Goal: Ask a question: Seek information or help from site administrators or community

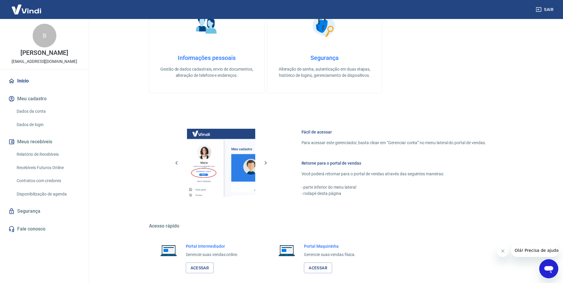
scroll to position [241, 0]
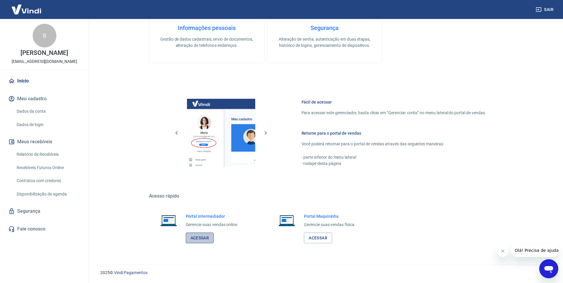
click at [200, 237] on link "Acessar" at bounding box center [200, 238] width 28 height 11
click at [200, 235] on link "Acessar" at bounding box center [200, 238] width 28 height 11
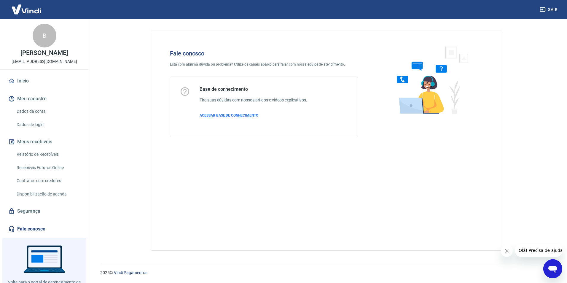
scroll to position [24, 0]
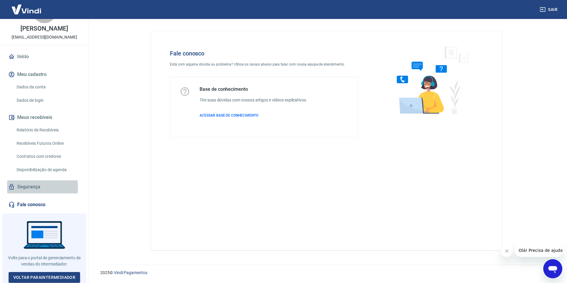
click at [28, 187] on link "Segurança" at bounding box center [44, 186] width 74 height 13
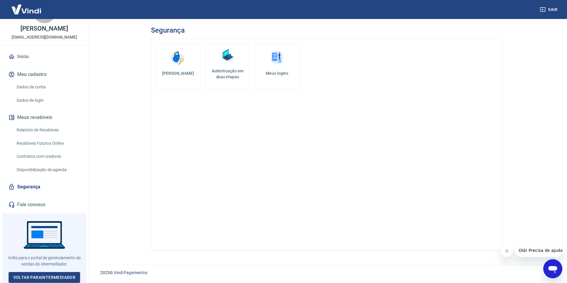
click at [556, 265] on icon "Abrir janela de mensagens" at bounding box center [552, 268] width 11 height 11
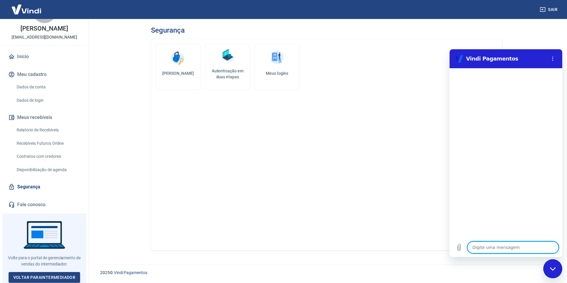
click at [520, 251] on textarea at bounding box center [512, 247] width 91 height 12
type textarea "b"
type textarea "x"
type textarea "bo"
type textarea "x"
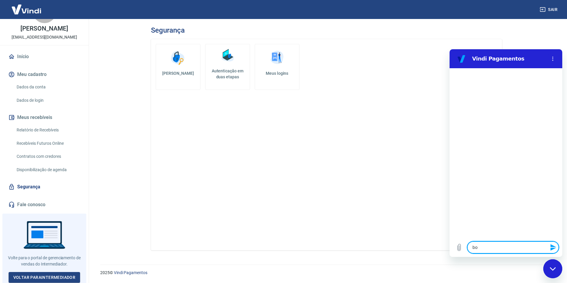
type textarea "boa"
type textarea "x"
type textarea "boa"
type textarea "x"
type textarea "boa t"
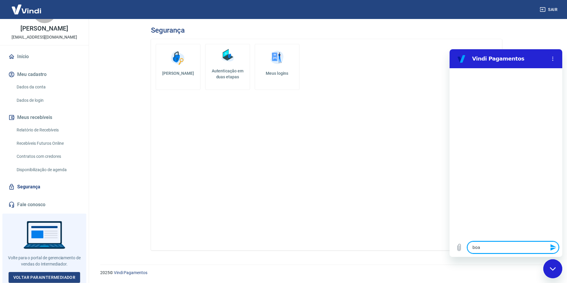
type textarea "x"
type textarea "boa ta"
type textarea "x"
type textarea "boa tar"
type textarea "x"
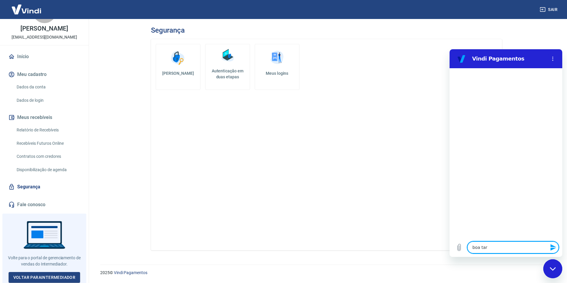
type textarea "boa tard"
type textarea "x"
type textarea "boa tarde"
type textarea "x"
type textarea "boa tarde"
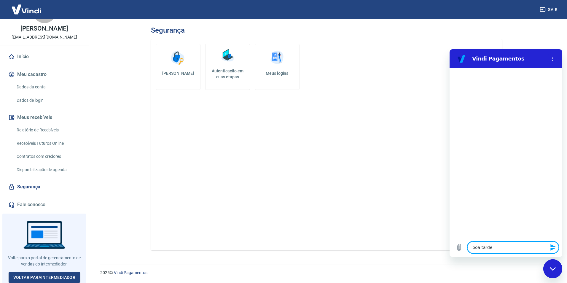
type textarea "x"
type textarea "boa tarde t"
type textarea "x"
type textarea "boa tarde td"
type textarea "x"
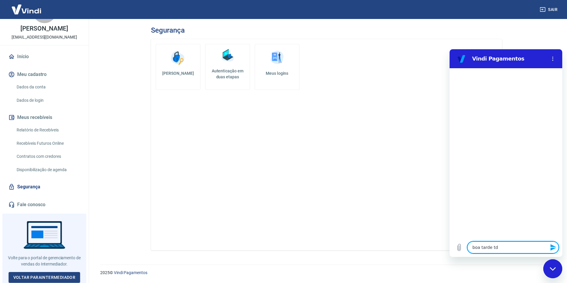
type textarea "boa tarde tdo"
type textarea "x"
type textarea "boa tarde td"
type textarea "x"
type textarea "boa tarde t"
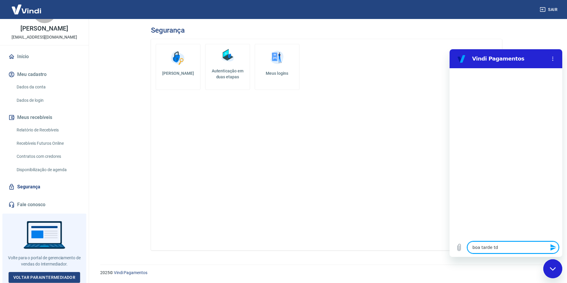
type textarea "x"
type textarea "boa tarde tu"
type textarea "x"
type textarea "boa tarde tud"
type textarea "x"
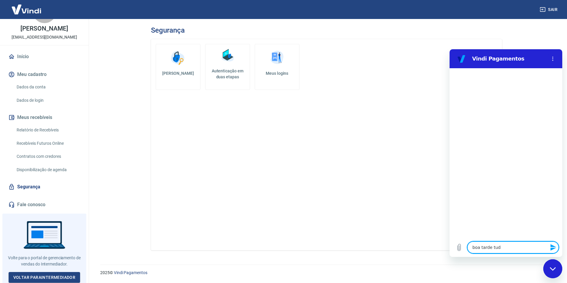
type textarea "boa tarde tudo"
type textarea "x"
type textarea "boa tarde tudo"
type textarea "x"
type textarea "boa tarde tudo b"
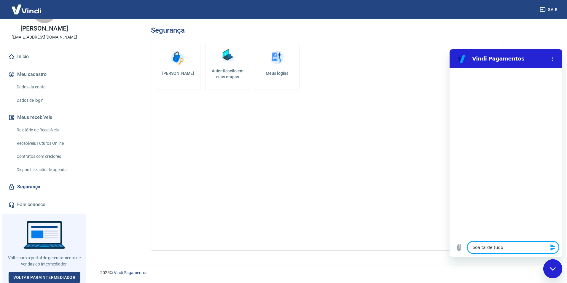
type textarea "x"
type textarea "boa tarde tudo be"
type textarea "x"
type textarea "boa tarde tudo bem"
type textarea "x"
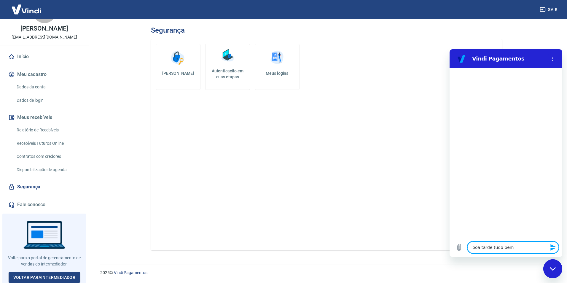
type textarea "boa tarde tudo bem?"
type textarea "x"
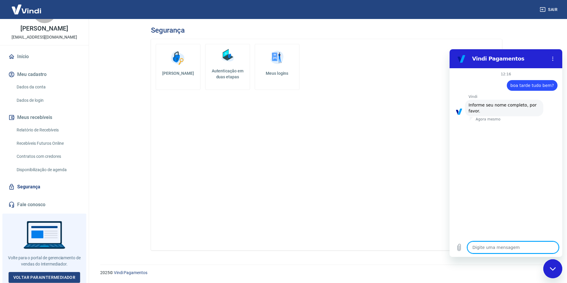
type textarea "D"
type textarea "x"
type textarea "Di"
type textarea "x"
type textarea "Dia"
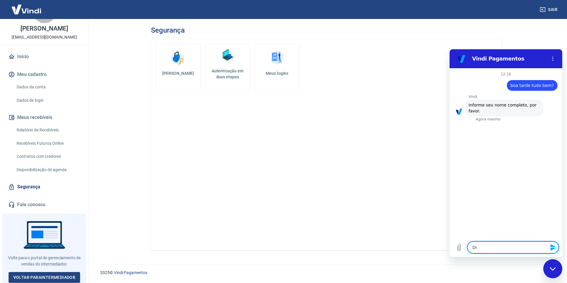
type textarea "x"
type textarea "Dian"
type textarea "x"
type textarea "[PERSON_NAME]"
type textarea "x"
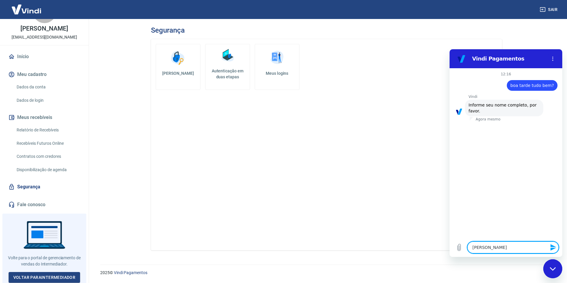
type textarea "[PERSON_NAME]"
type textarea "x"
type textarea "[PERSON_NAME]"
type textarea "x"
type textarea "[PERSON_NAME]"
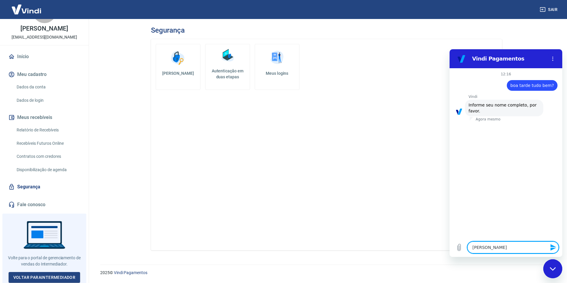
type textarea "x"
type textarea "[PERSON_NAME]"
type textarea "x"
type textarea "[PERSON_NAME]"
type textarea "x"
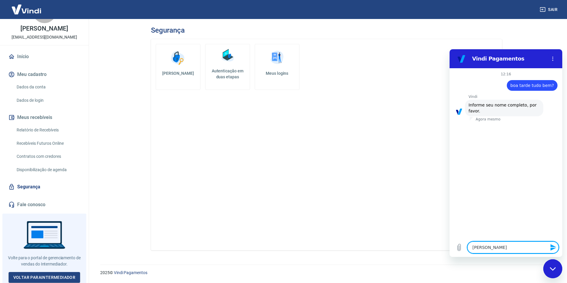
type textarea "[PERSON_NAME]"
type textarea "x"
type textarea "[PERSON_NAME]"
type textarea "x"
type textarea "[PERSON_NAME] d"
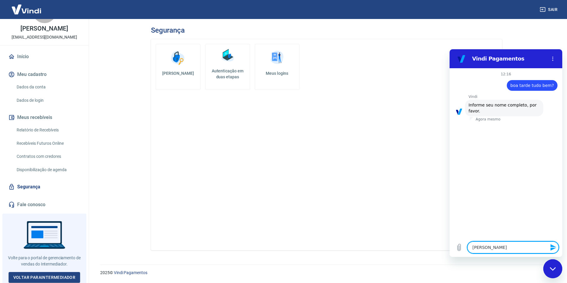
type textarea "x"
type textarea "[PERSON_NAME] de"
type textarea "x"
type textarea "[PERSON_NAME] de"
type textarea "x"
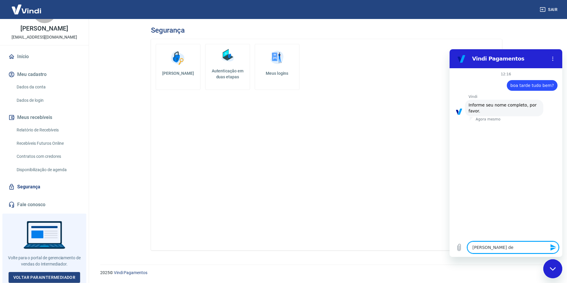
type textarea "[PERSON_NAME] de e"
type textarea "x"
type textarea "[PERSON_NAME] de eb"
type textarea "x"
type textarea "[PERSON_NAME] de e"
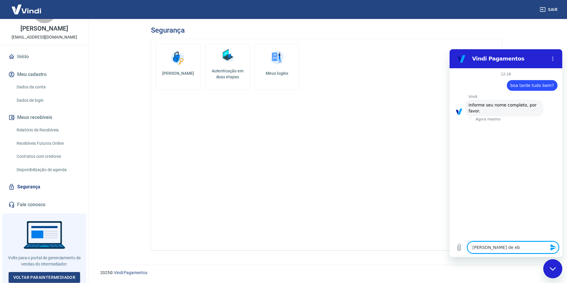
type textarea "x"
type textarea "[PERSON_NAME] de"
type textarea "x"
type textarea "[PERSON_NAME] de B"
type textarea "x"
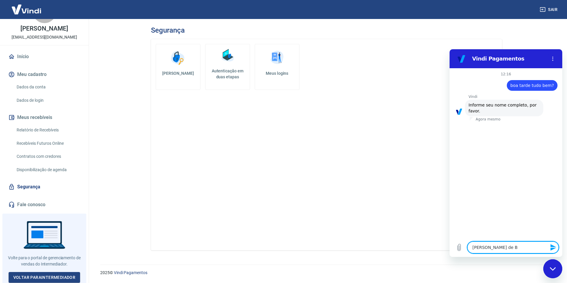
type textarea "[PERSON_NAME] de Be"
type textarea "x"
type textarea "[PERSON_NAME] de Beb"
type textarea "x"
type textarea "[PERSON_NAME] de Bebê"
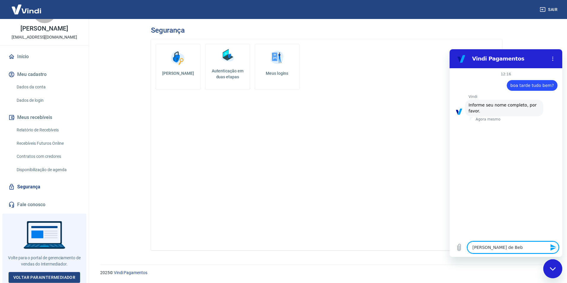
type textarea "x"
paste textarea "07.914.489/0001-56"
type textarea "07.914.489/0001-56"
type textarea "x"
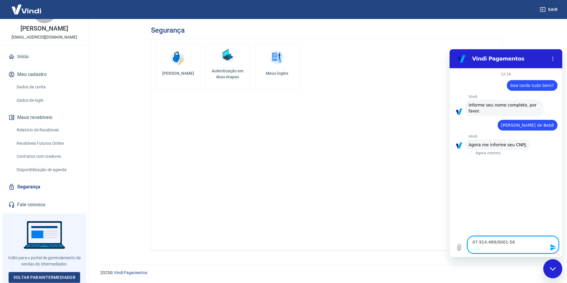
type textarea "07.914.489/0001-56"
type textarea "x"
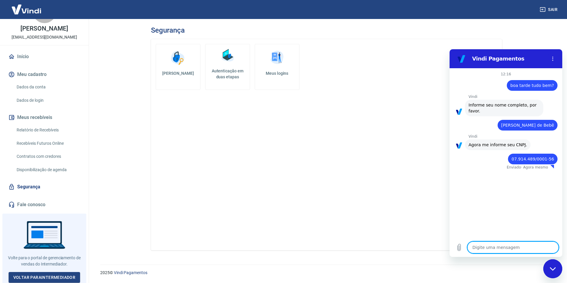
type textarea "x"
click at [34, 37] on p "[EMAIL_ADDRESS][DOMAIN_NAME]" at bounding box center [45, 37] width 66 height 6
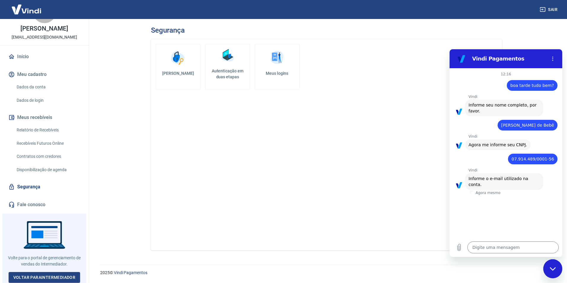
click at [34, 37] on p "[EMAIL_ADDRESS][DOMAIN_NAME]" at bounding box center [45, 37] width 66 height 6
copy div "B [PERSON_NAME]"
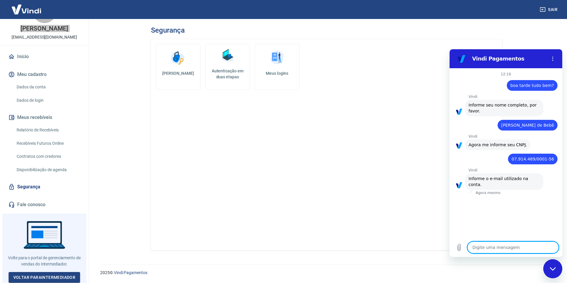
click at [501, 243] on textarea at bounding box center [512, 247] width 91 height 12
paste textarea "[EMAIL_ADDRESS][DOMAIN_NAME]"
type textarea "[EMAIL_ADDRESS][DOMAIN_NAME]"
type textarea "x"
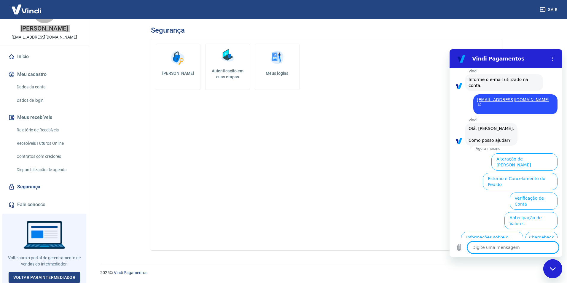
scroll to position [133, 0]
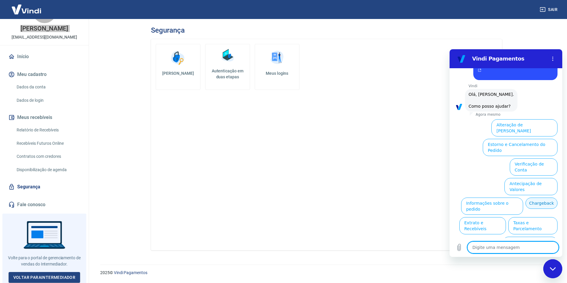
click at [526, 198] on button "Chargeback" at bounding box center [542, 203] width 32 height 11
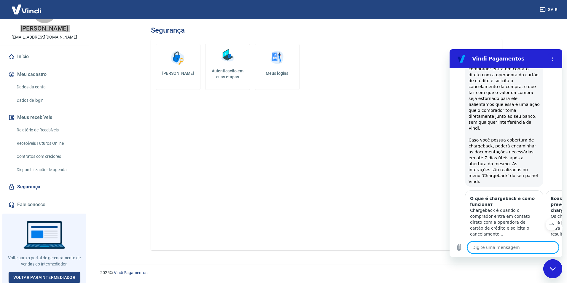
type textarea "x"
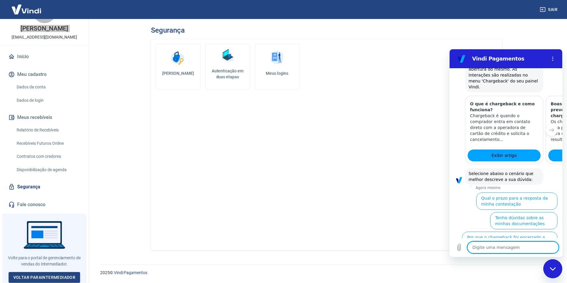
scroll to position [310, 0]
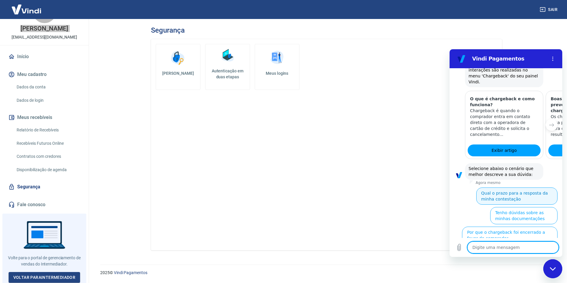
type textarea "m"
type textarea "x"
type textarea "mn"
type textarea "x"
type textarea "m"
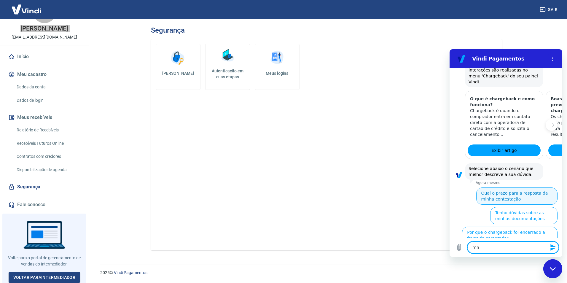
type textarea "x"
type textarea "me"
type textarea "x"
type textarea "men"
type textarea "x"
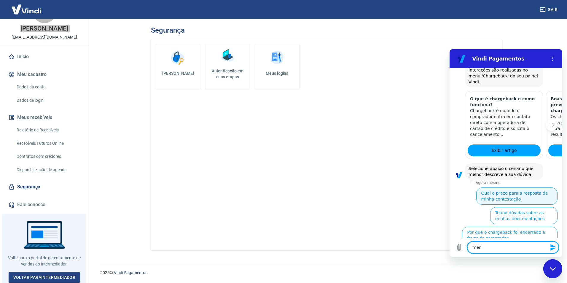
type textarea "menu"
type textarea "x"
type textarea "menu"
type textarea "x"
type textarea "menu p"
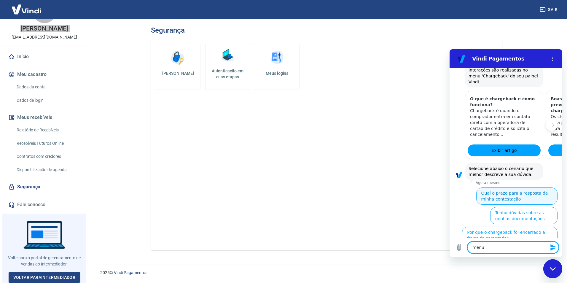
type textarea "x"
type textarea "menu pr"
type textarea "x"
type textarea "menu pri"
type textarea "x"
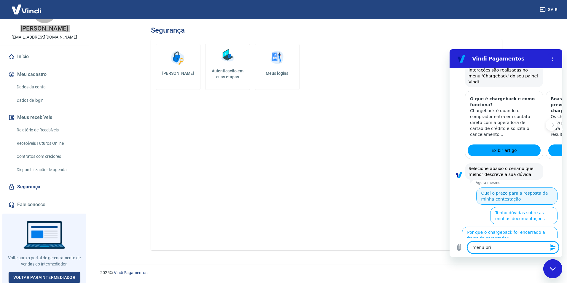
type textarea "menu prin"
type textarea "x"
type textarea "menu princ"
type textarea "x"
type textarea "menu princi"
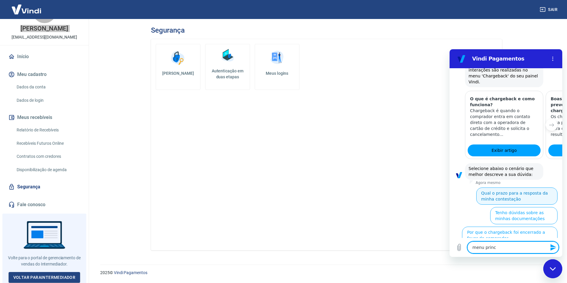
type textarea "x"
type textarea "menu princip"
type textarea "x"
type textarea "menu principa"
type textarea "x"
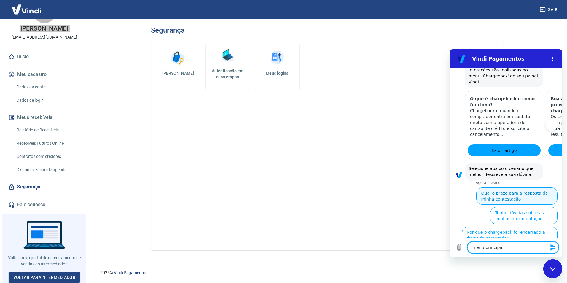
type textarea "menu principal"
type textarea "x"
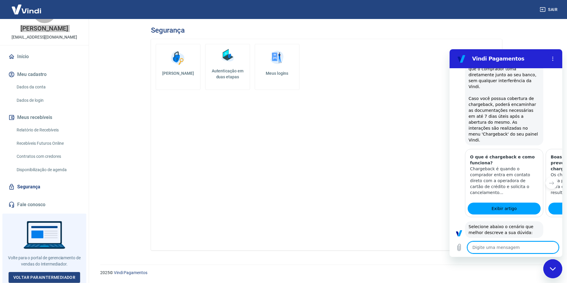
type textarea "x"
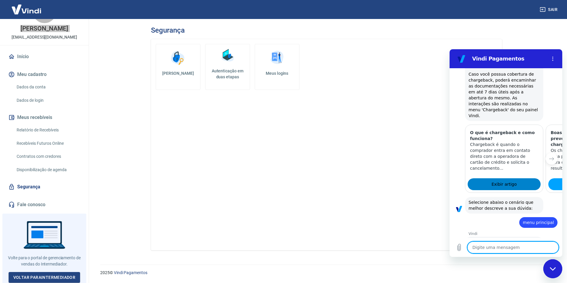
scroll to position [277, 0]
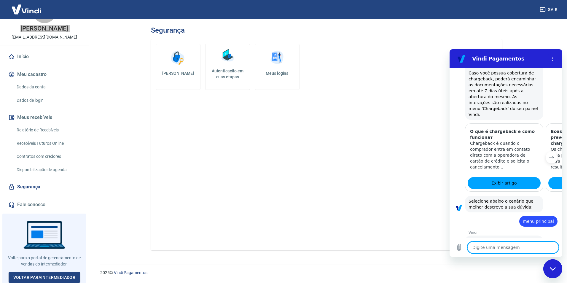
type textarea "D"
type textarea "x"
type textarea "Di"
type textarea "x"
type textarea "Dia"
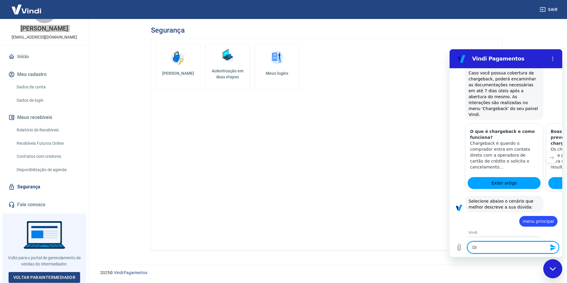
type textarea "x"
type textarea "Dian"
type textarea "x"
type textarea "[PERSON_NAME]"
type textarea "x"
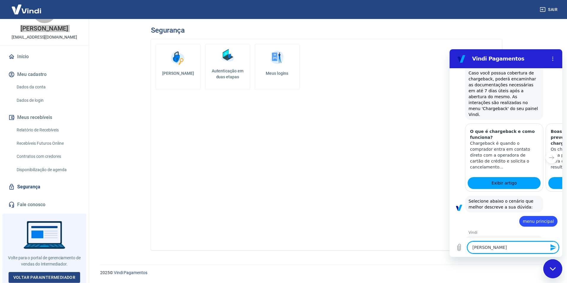
type textarea "[PERSON_NAME]"
type textarea "x"
type textarea "[PERSON_NAME]"
type textarea "x"
type textarea "[PERSON_NAME]"
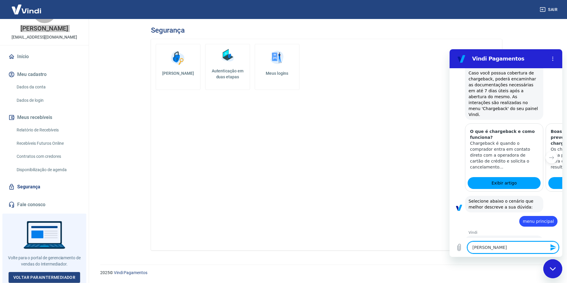
type textarea "x"
type textarea "[PERSON_NAME]"
type textarea "x"
type textarea "[PERSON_NAME]"
type textarea "x"
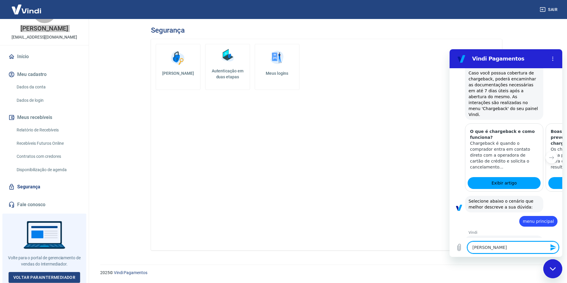
type textarea "[PERSON_NAME]"
type textarea "x"
type textarea "[PERSON_NAME]"
type textarea "x"
type textarea "[PERSON_NAME] d"
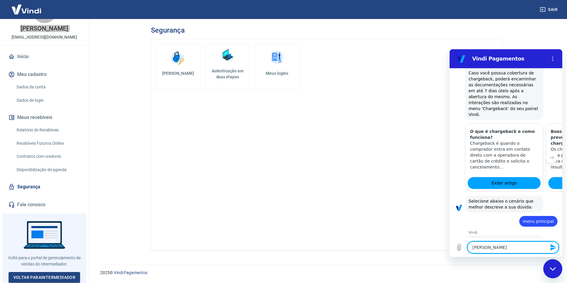
type textarea "x"
type textarea "[PERSON_NAME] de"
type textarea "x"
type textarea "[PERSON_NAME] de"
type textarea "x"
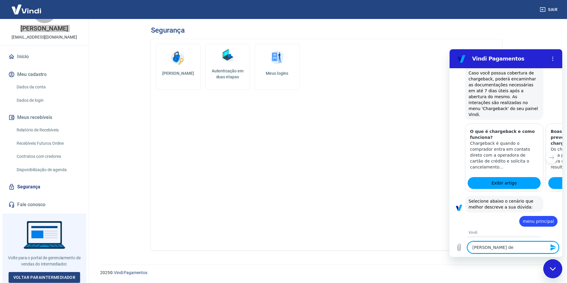
type textarea "[PERSON_NAME] de B"
type textarea "x"
type textarea "[PERSON_NAME] de Be"
type textarea "x"
type textarea "[PERSON_NAME] de Beb"
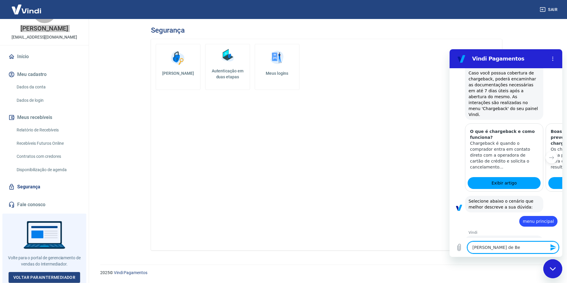
type textarea "x"
type textarea "[PERSON_NAME] de Bebê"
type textarea "x"
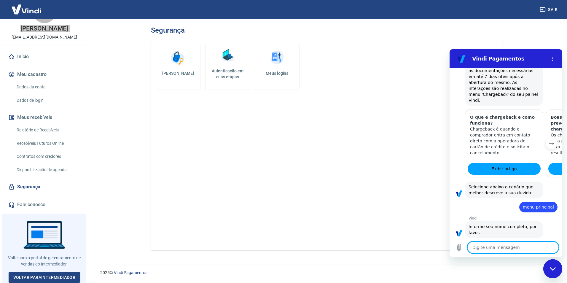
type textarea "x"
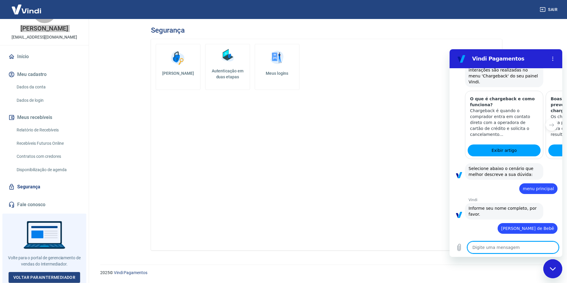
scroll to position [311, 0]
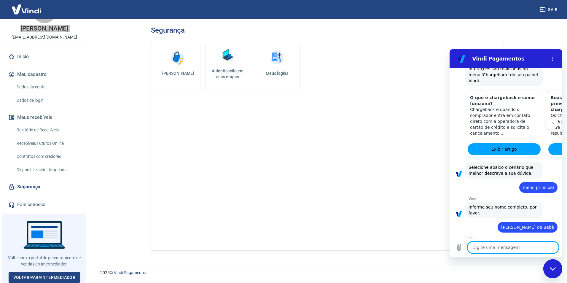
paste textarea "07.914.489/0001-56"
type textarea "07.914.489/0001-56"
type textarea "x"
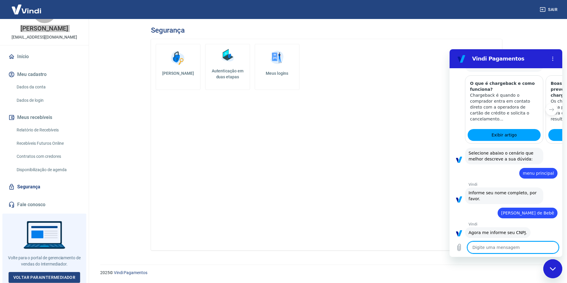
type textarea "x"
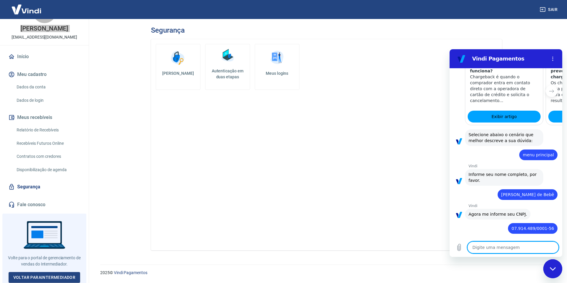
scroll to position [345, 0]
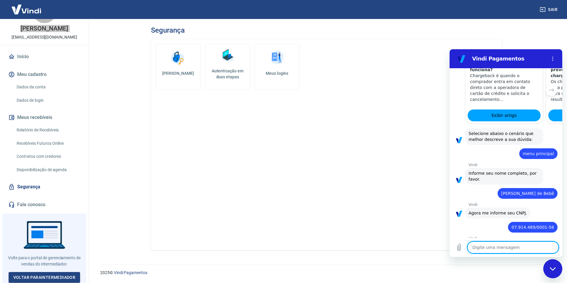
copy div "B [PERSON_NAME]"
click at [506, 247] on textarea at bounding box center [512, 247] width 91 height 12
paste textarea "07.914.489/0001-56"
type textarea "07.914.489/0001-56"
type textarea "x"
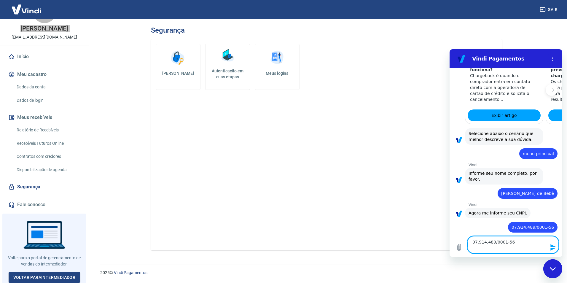
type textarea "07.914.489/0001-56"
type textarea "x"
type textarea "07.914.489/0001-56"
type textarea "x"
type textarea "07.914.489/0001-5"
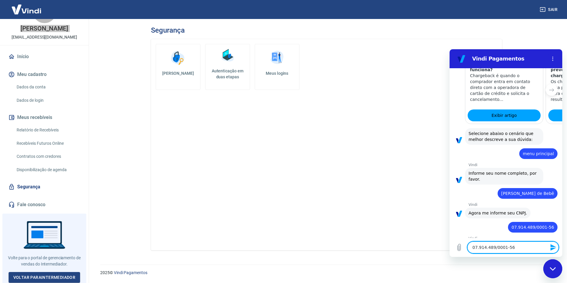
type textarea "x"
type textarea "07.914.489/0001-"
type textarea "x"
type textarea "07.914.489/0001"
type textarea "x"
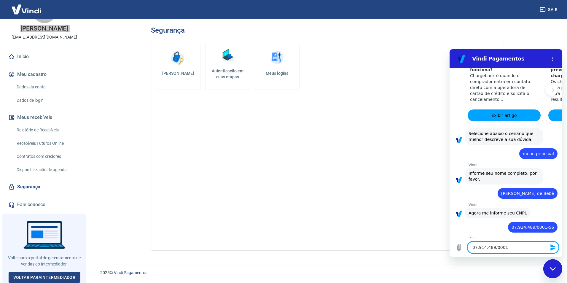
type textarea "07.914.489/000"
type textarea "x"
type textarea "07.914.489/00"
type textarea "x"
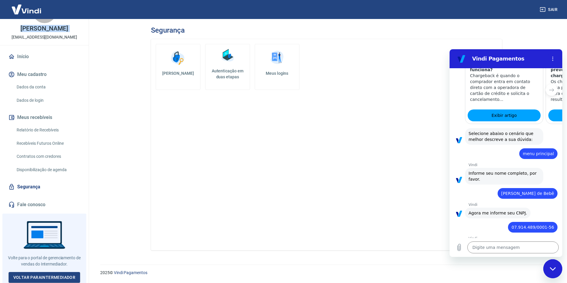
copy div "B [PERSON_NAME]"
click at [514, 245] on textarea at bounding box center [512, 247] width 91 height 12
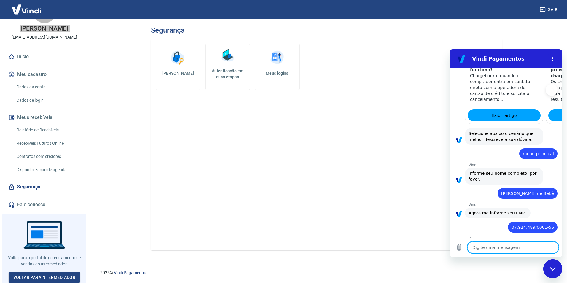
paste textarea "[EMAIL_ADDRESS][DOMAIN_NAME]"
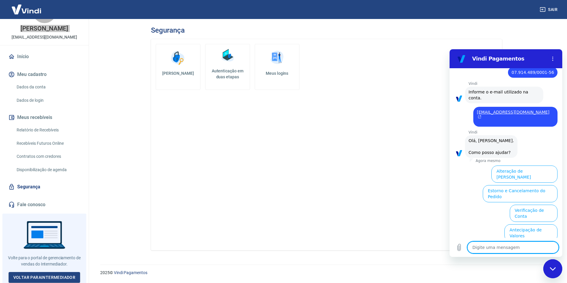
scroll to position [525, 0]
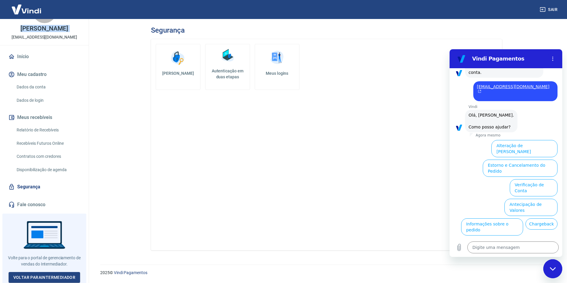
click at [51, 207] on link "Fale conosco" at bounding box center [44, 204] width 74 height 13
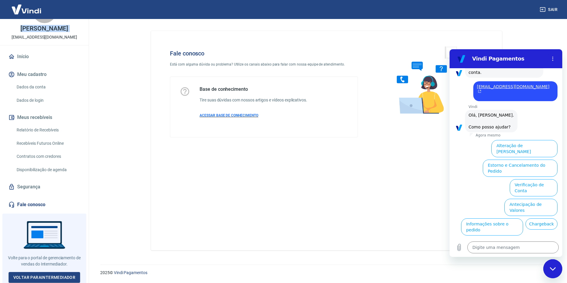
click at [230, 117] on span "ACESSAR BASE DE CONHECIMENTO" at bounding box center [229, 115] width 59 height 4
click at [526, 218] on button "Chargeback" at bounding box center [542, 223] width 32 height 11
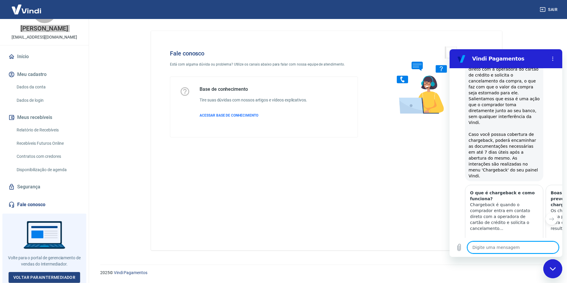
scroll to position [651, 0]
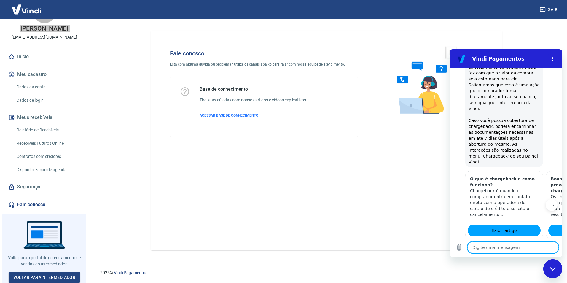
click at [549, 203] on icon "Próximo item" at bounding box center [551, 205] width 5 height 5
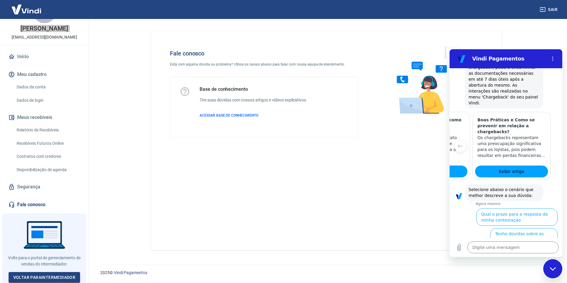
scroll to position [710, 0]
click at [537, 228] on button "Tenho dúvidas sobre as minhas documentações" at bounding box center [523, 236] width 67 height 17
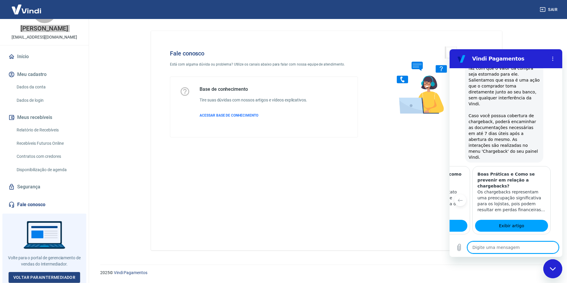
scroll to position [636, 0]
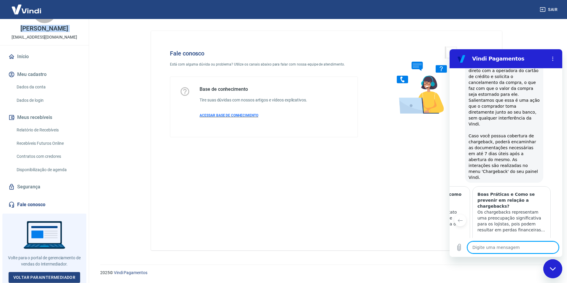
click at [227, 118] on p "ACESSAR BASE DE CONHECIMENTO" at bounding box center [254, 115] width 108 height 5
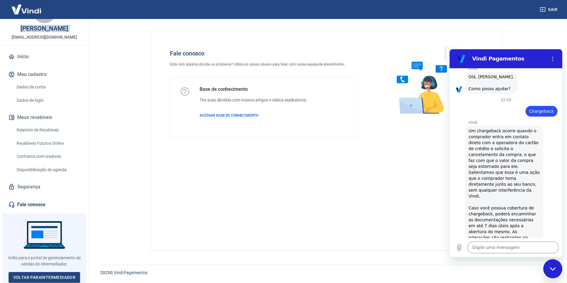
scroll to position [547, 0]
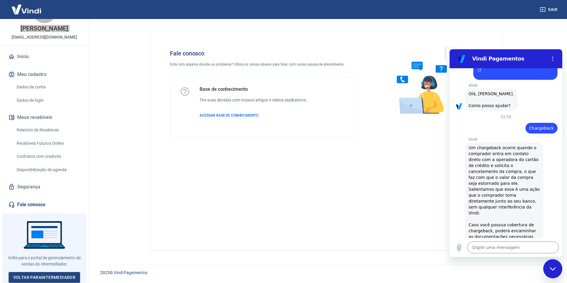
click at [543, 125] on span "Chargeback" at bounding box center [541, 128] width 25 height 6
copy span "Chargeback"
